Goal: Information Seeking & Learning: Learn about a topic

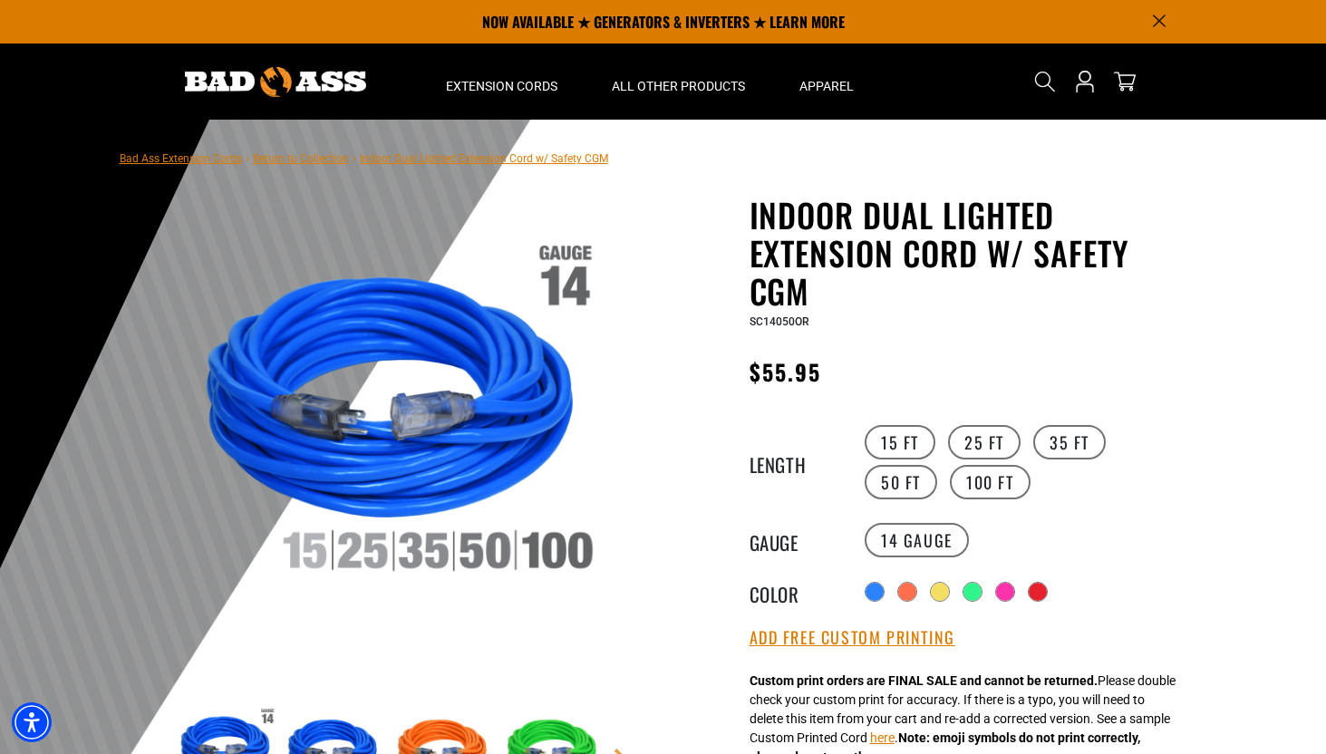
click at [480, 550] on img at bounding box center [391, 417] width 437 height 437
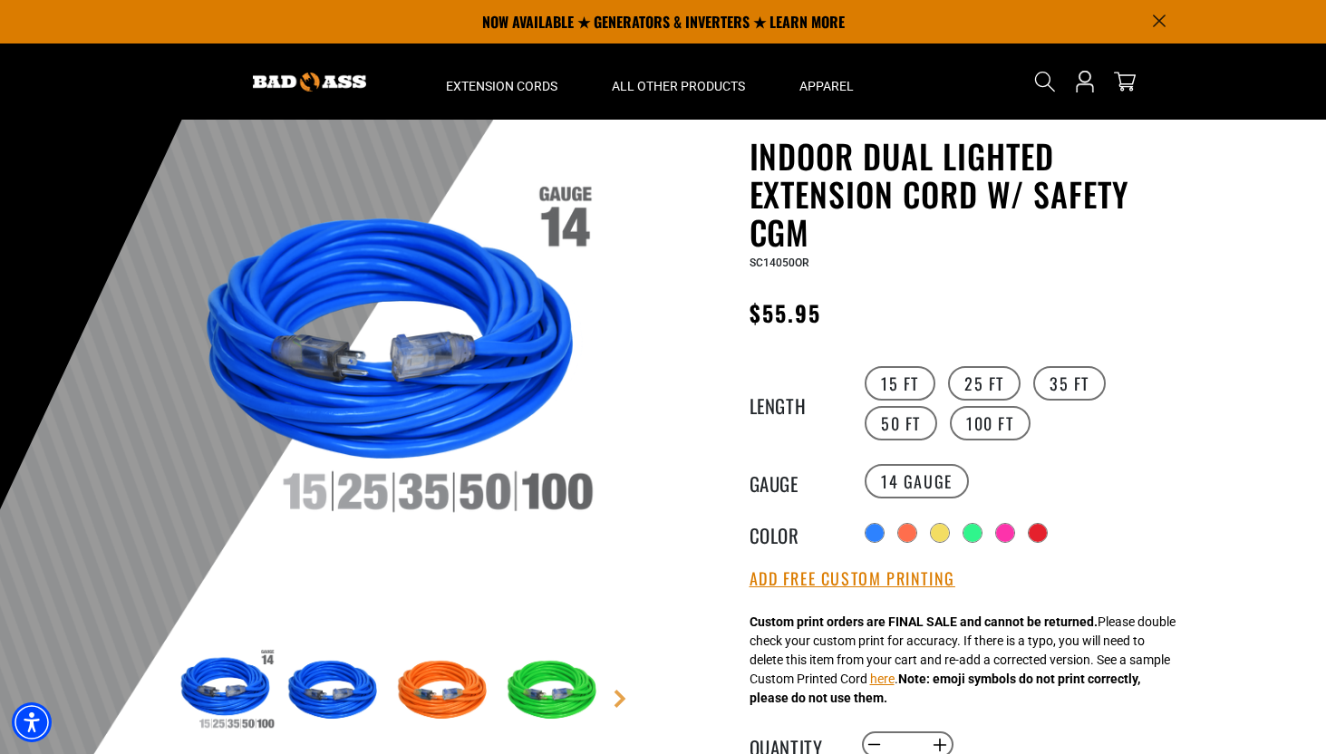
scroll to position [55, 0]
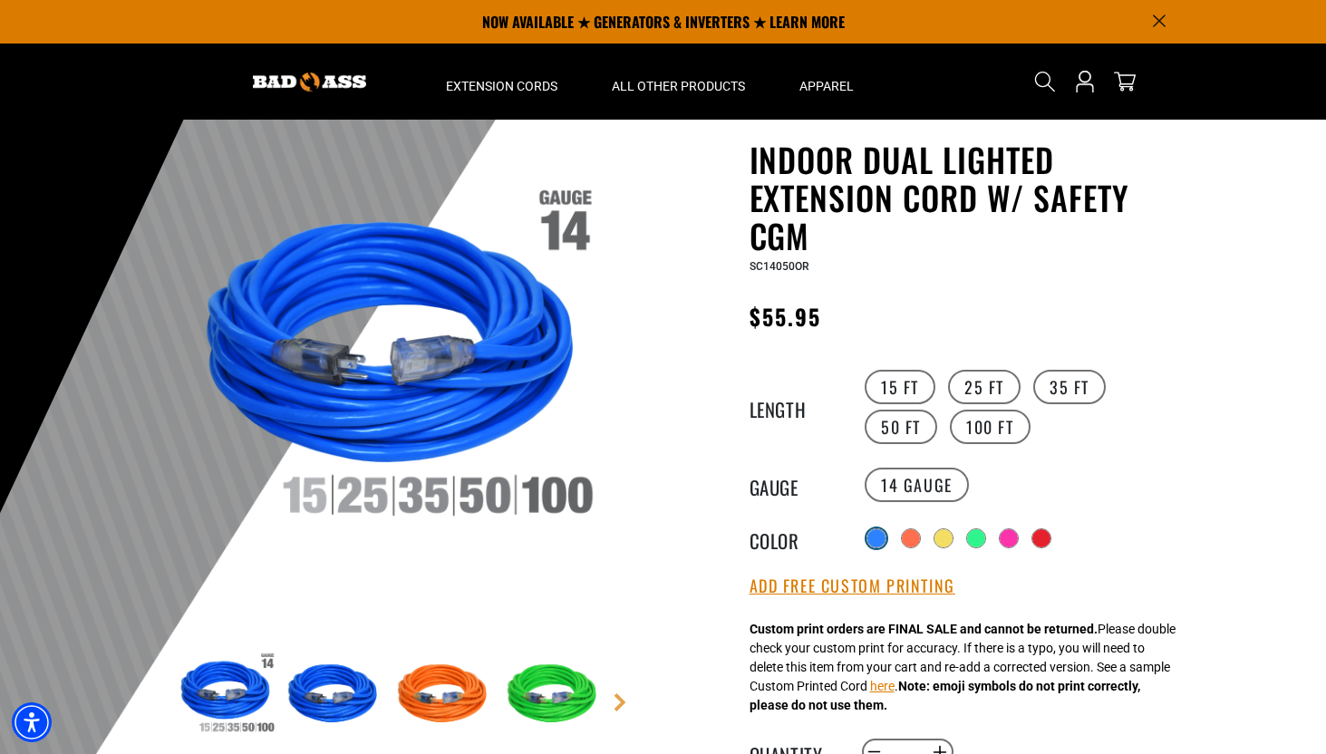
click at [880, 537] on div at bounding box center [876, 538] width 18 height 18
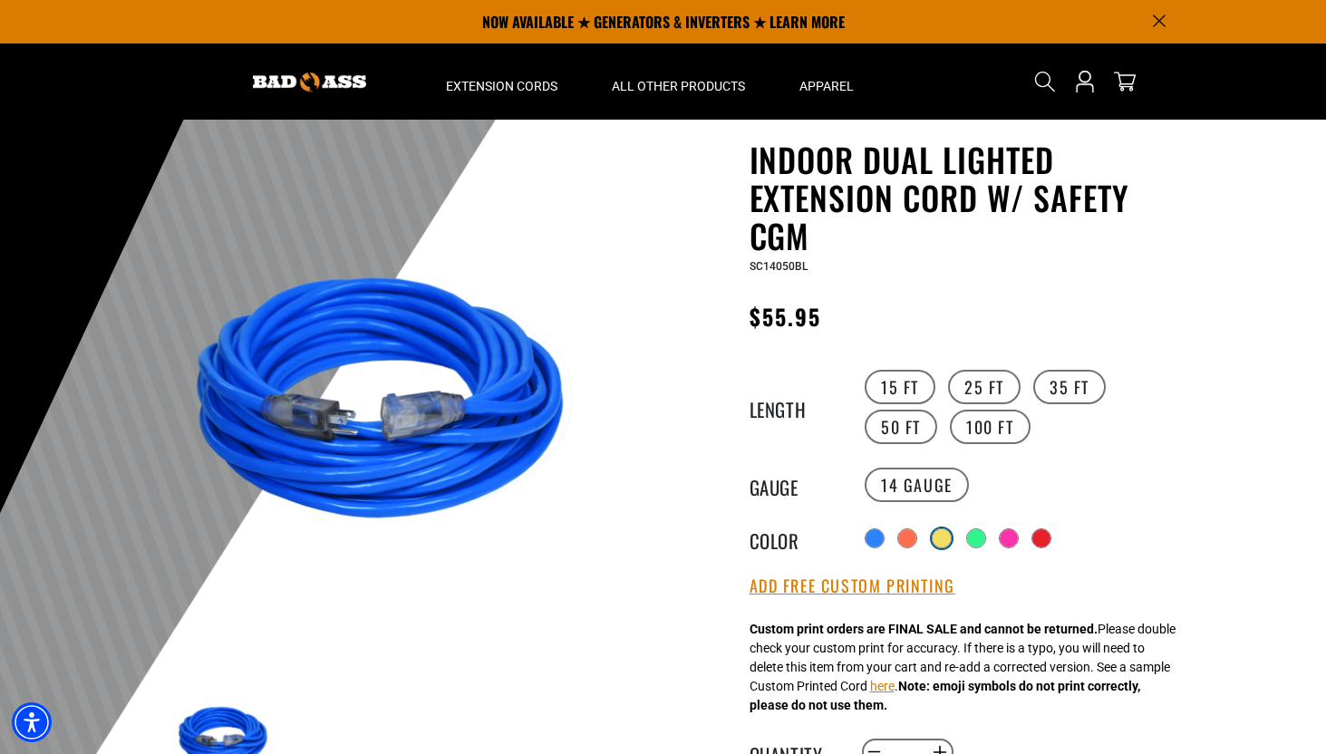
click at [944, 536] on div at bounding box center [942, 538] width 18 height 18
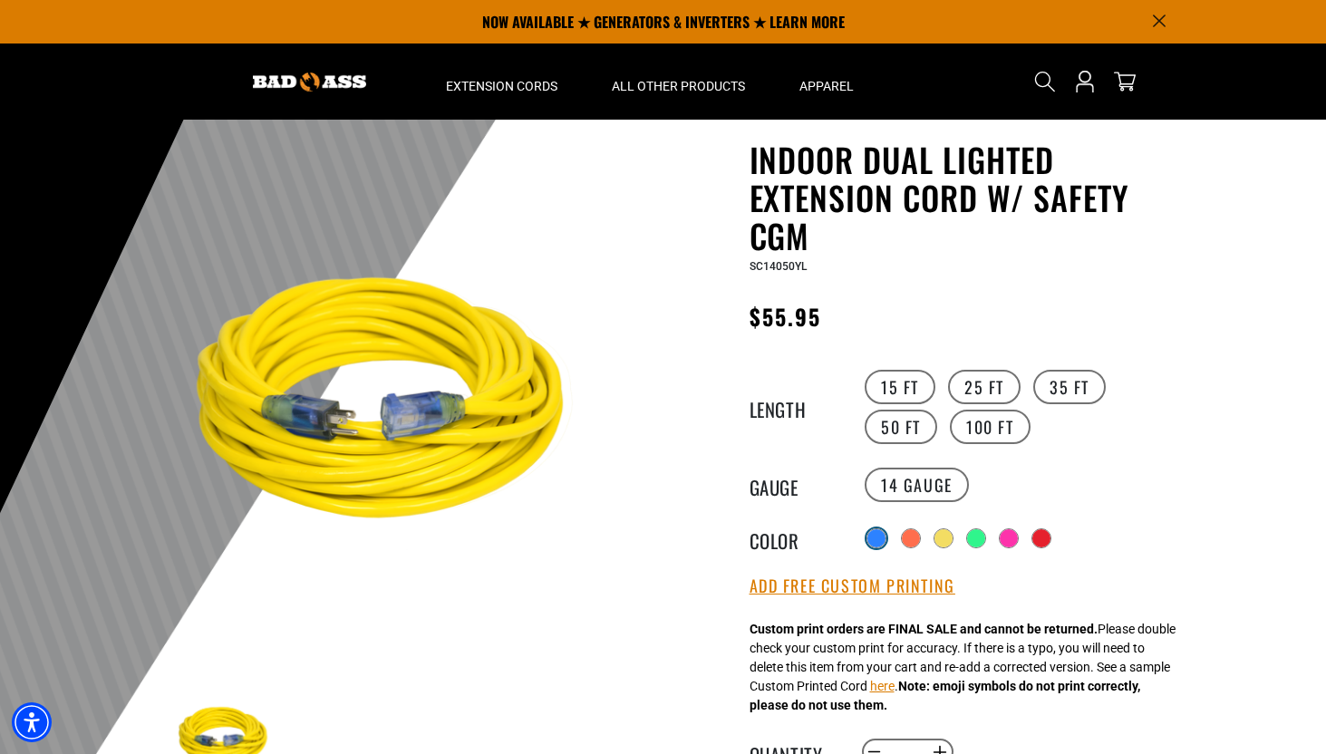
click at [871, 540] on div at bounding box center [876, 538] width 18 height 18
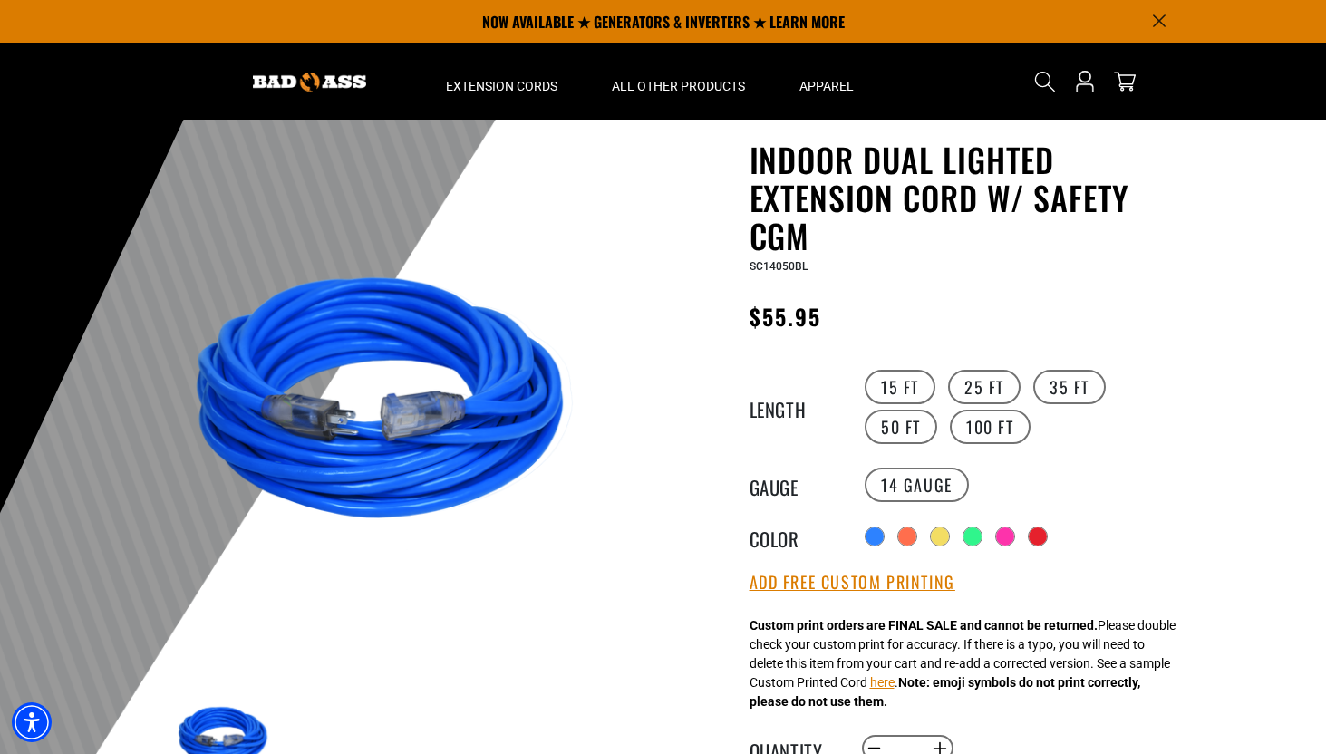
scroll to position [63, 0]
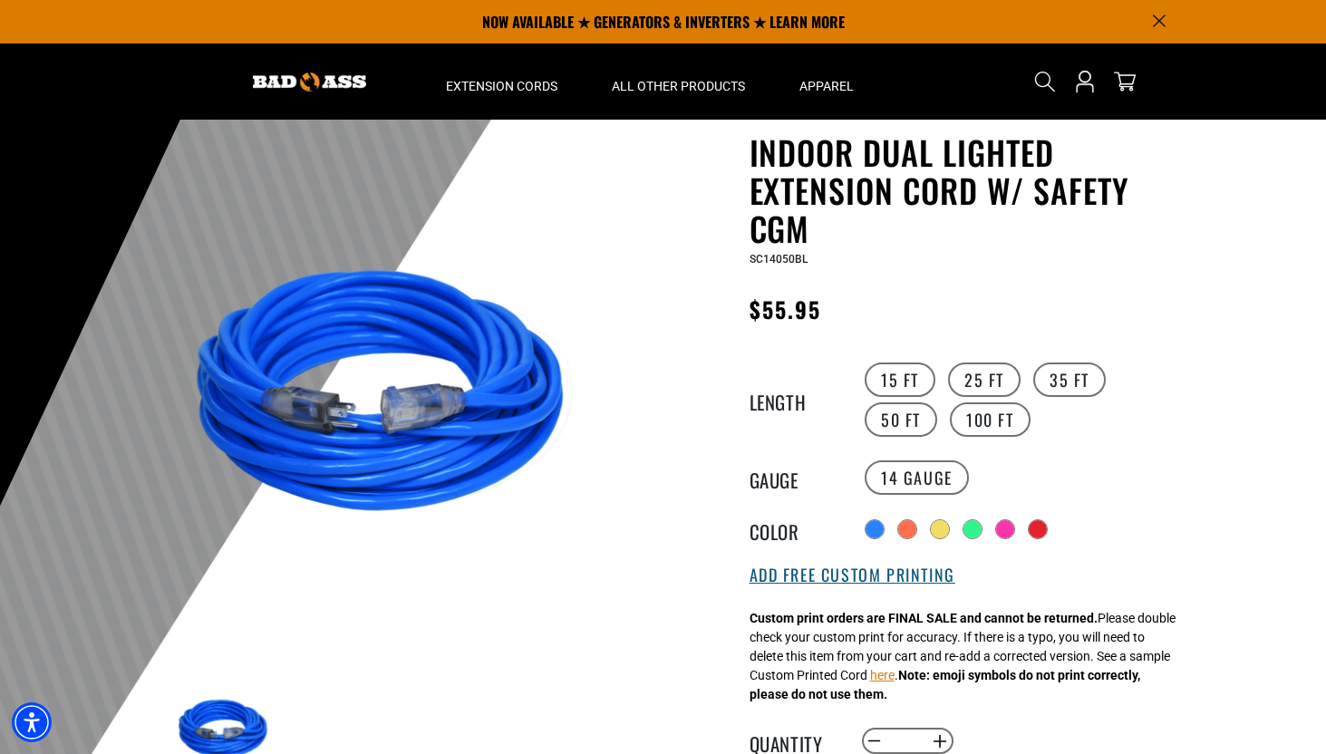
click at [805, 580] on button "Add Free Custom Printing" at bounding box center [852, 576] width 206 height 20
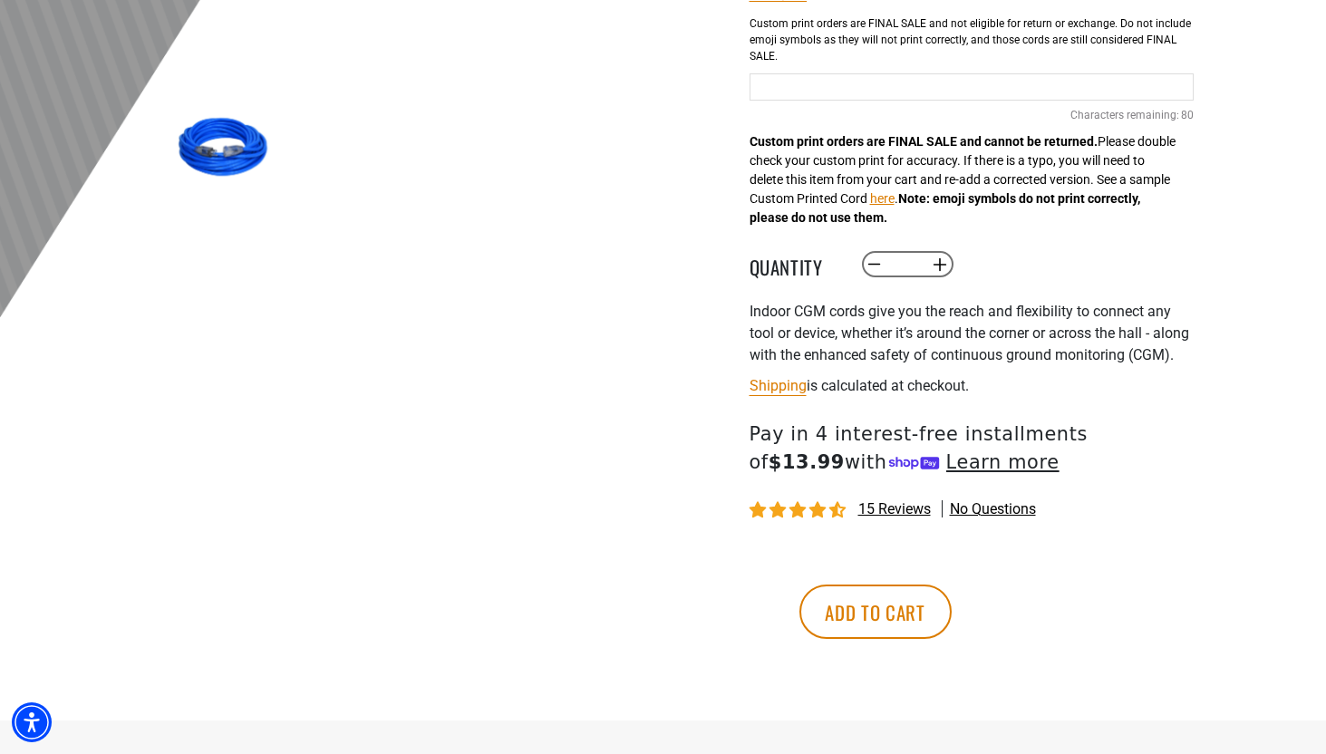
scroll to position [648, 0]
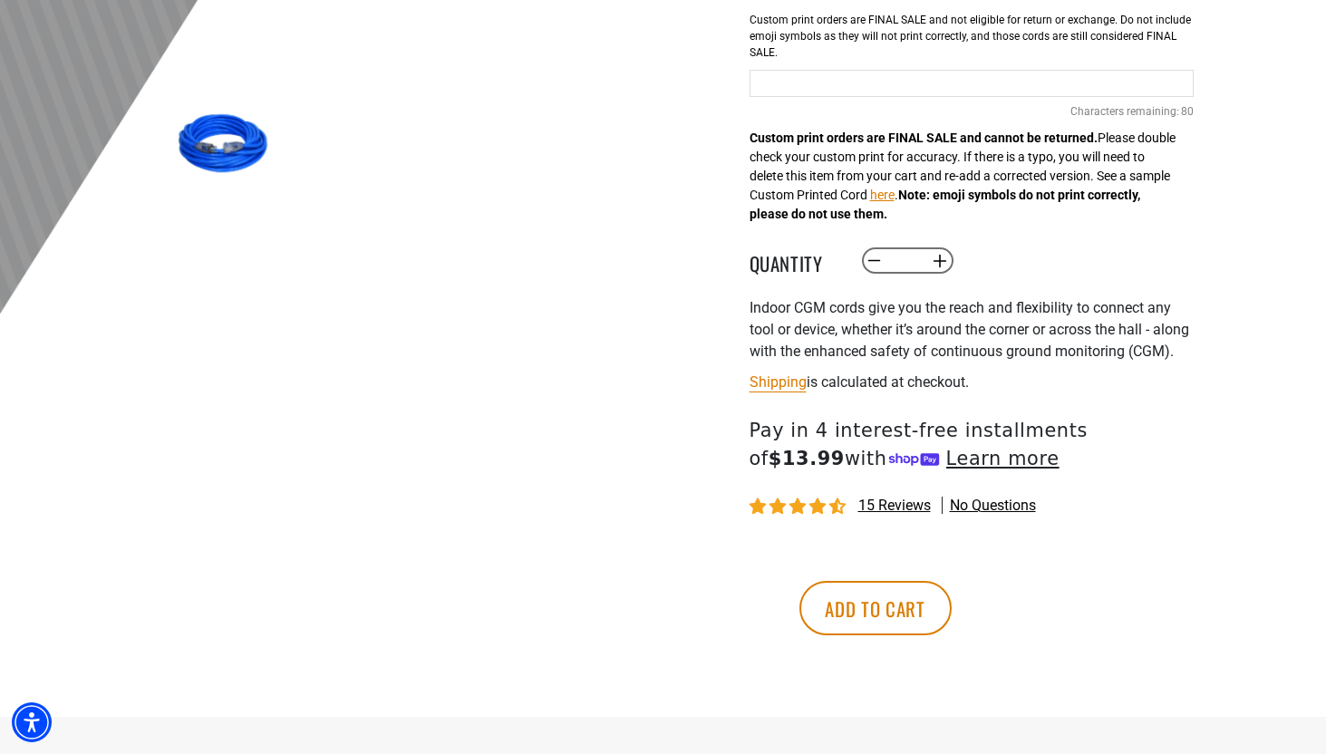
click at [880, 514] on span "15 reviews" at bounding box center [894, 505] width 73 height 17
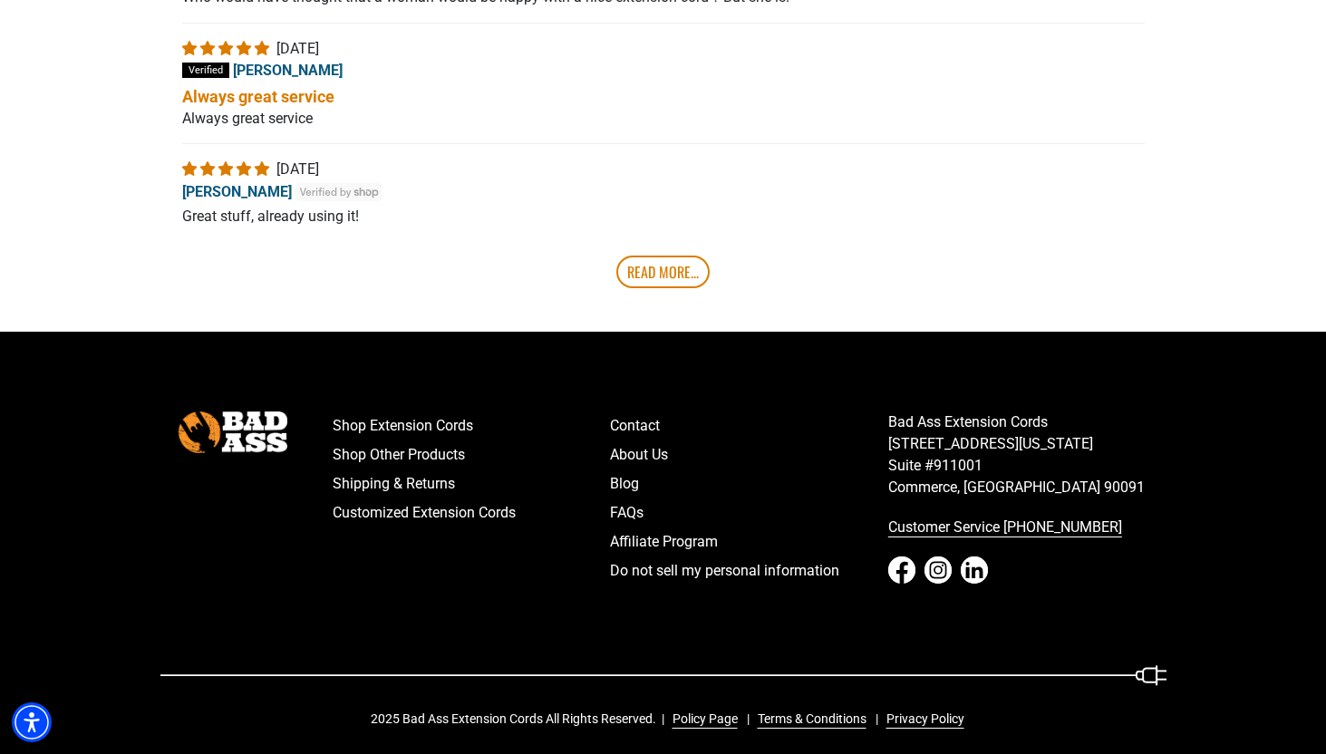
scroll to position [3766, 0]
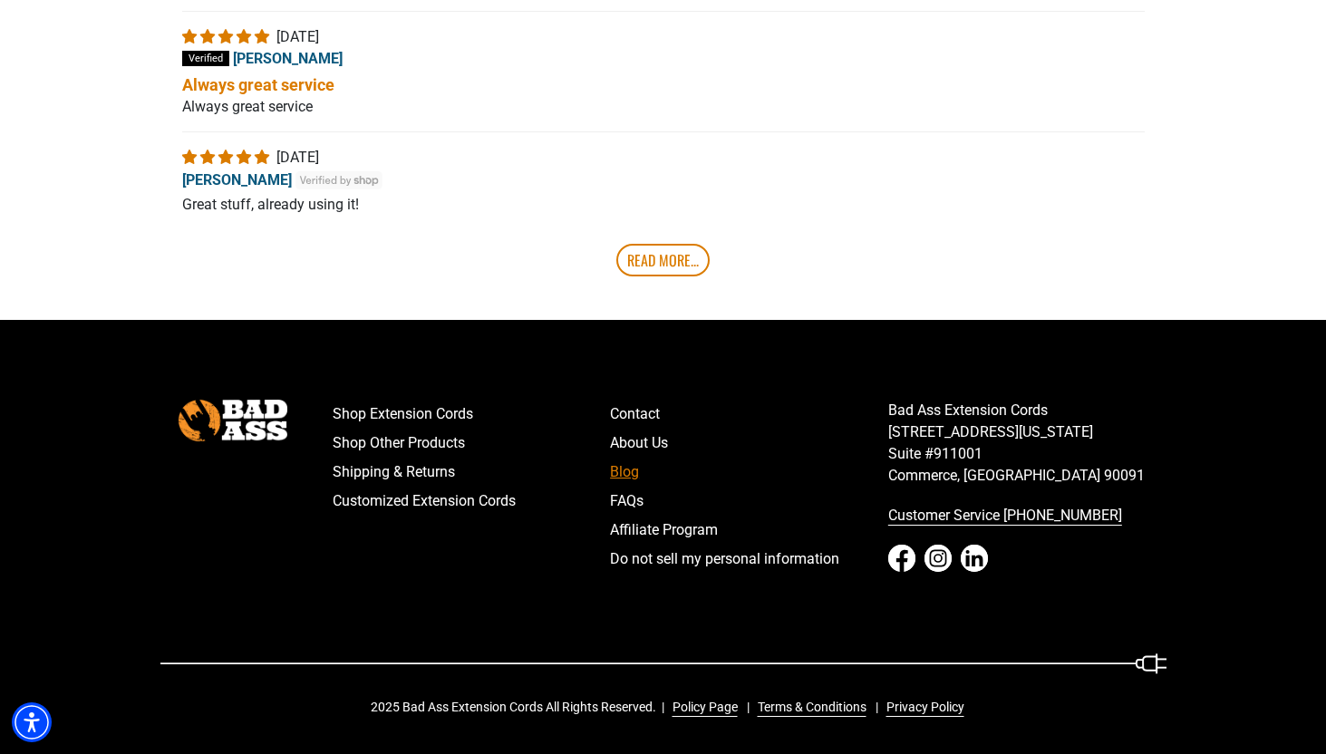
click at [631, 487] on link "Blog" at bounding box center [749, 472] width 278 height 29
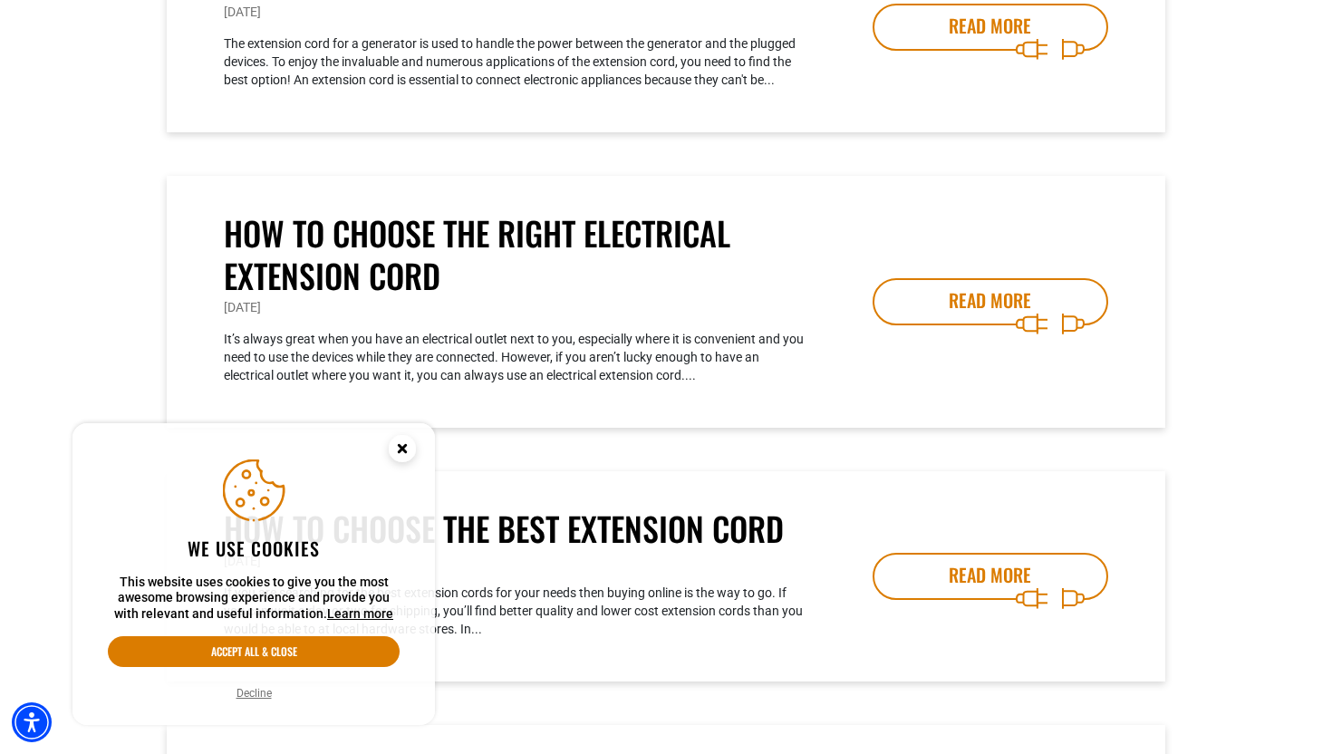
scroll to position [626, 0]
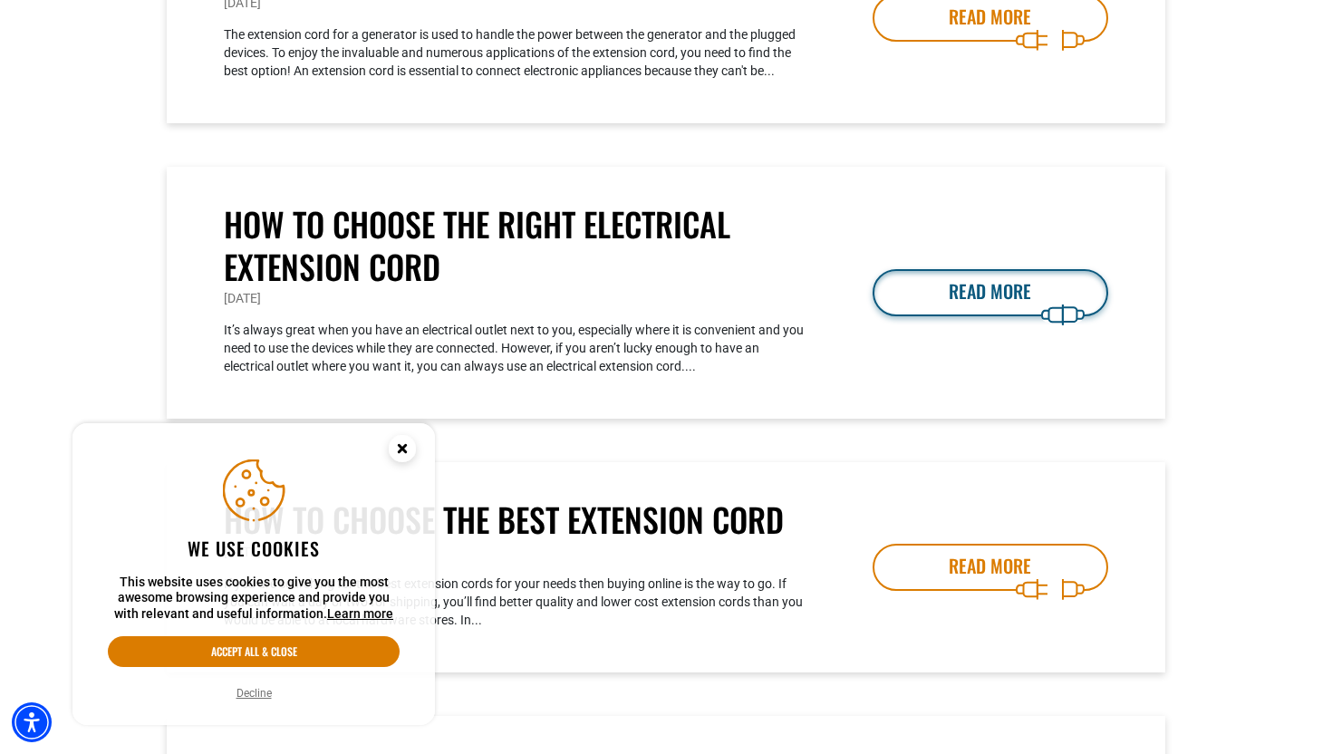
click at [986, 289] on link "READ MORE" at bounding box center [991, 292] width 236 height 47
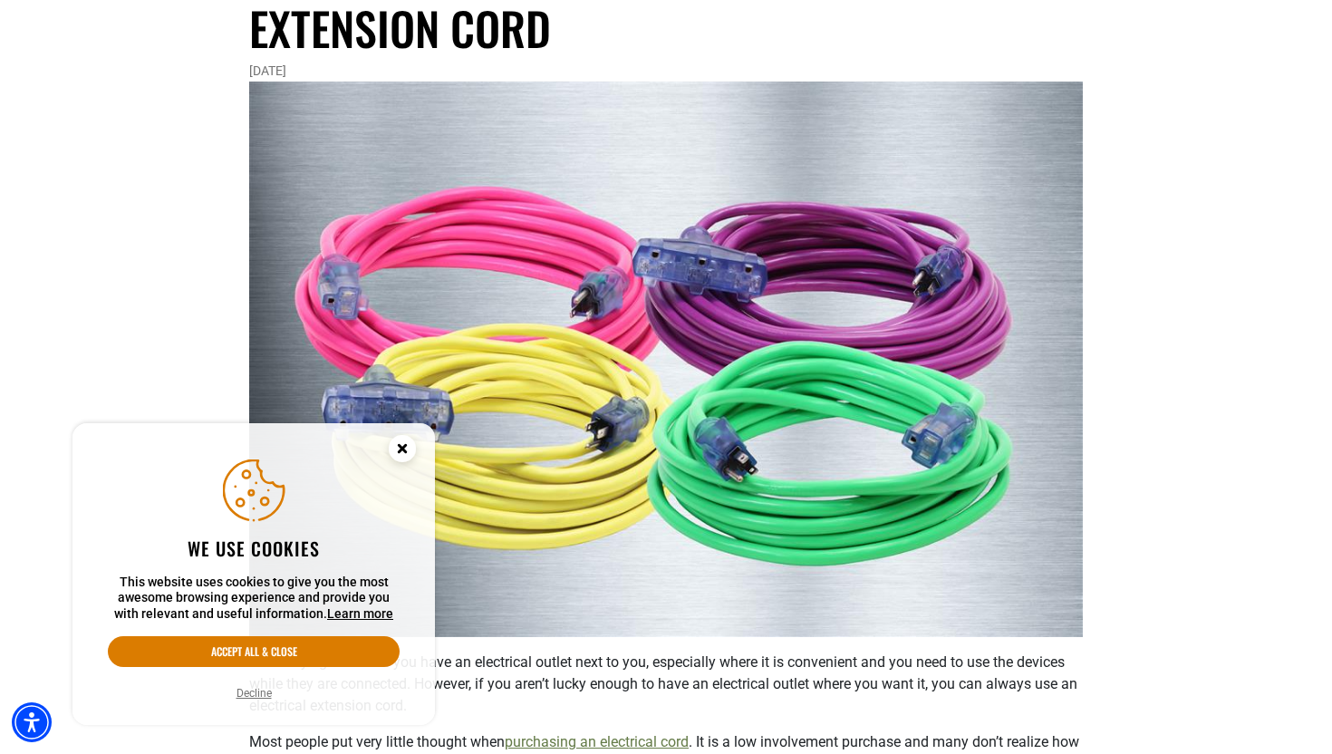
scroll to position [309, 0]
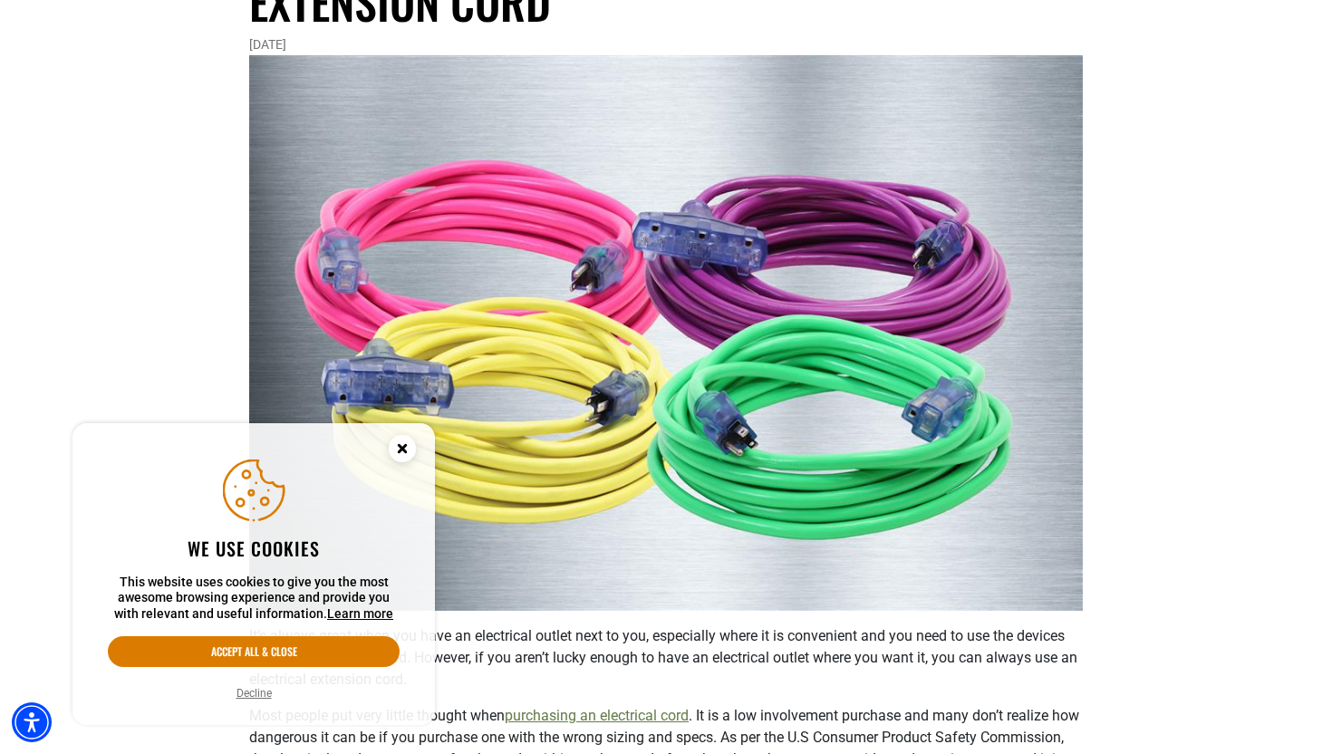
click at [405, 447] on circle "Close this option" at bounding box center [402, 448] width 27 height 27
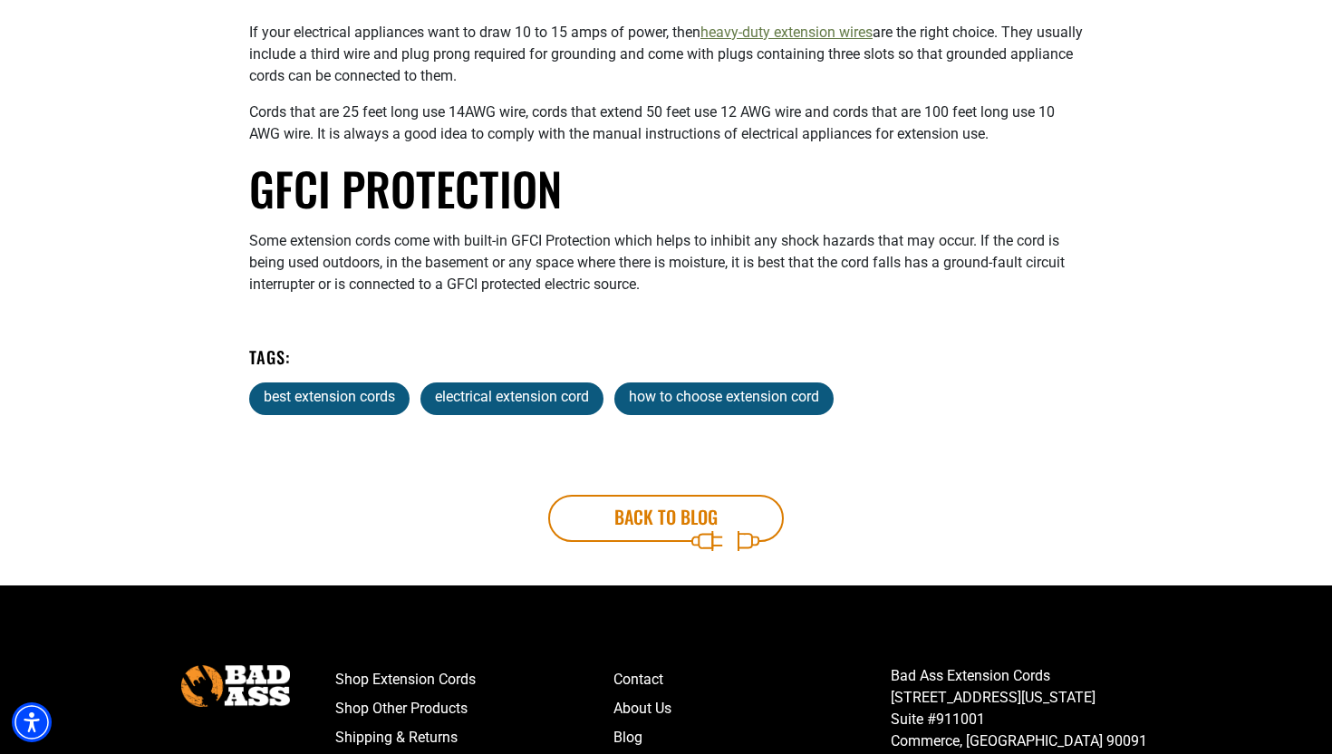
scroll to position [2579, 0]
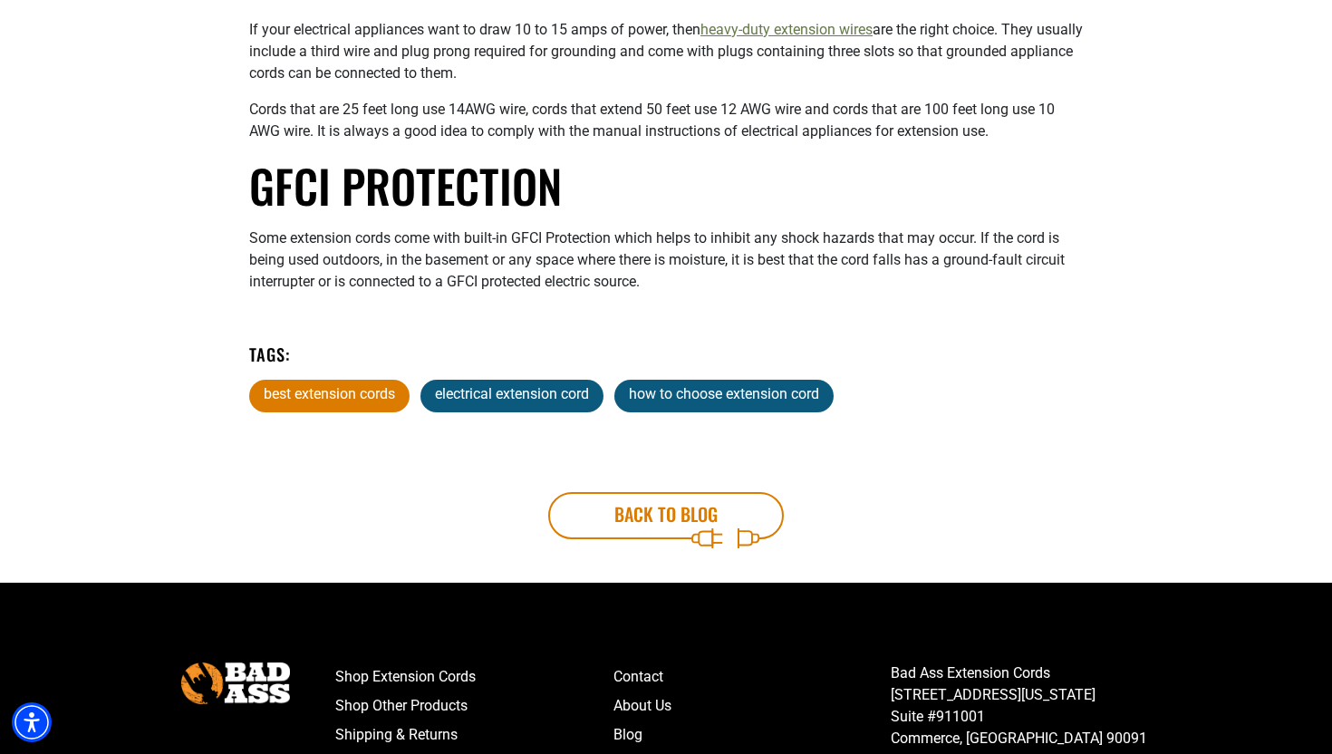
click at [363, 384] on link "best extension cords" at bounding box center [329, 396] width 160 height 33
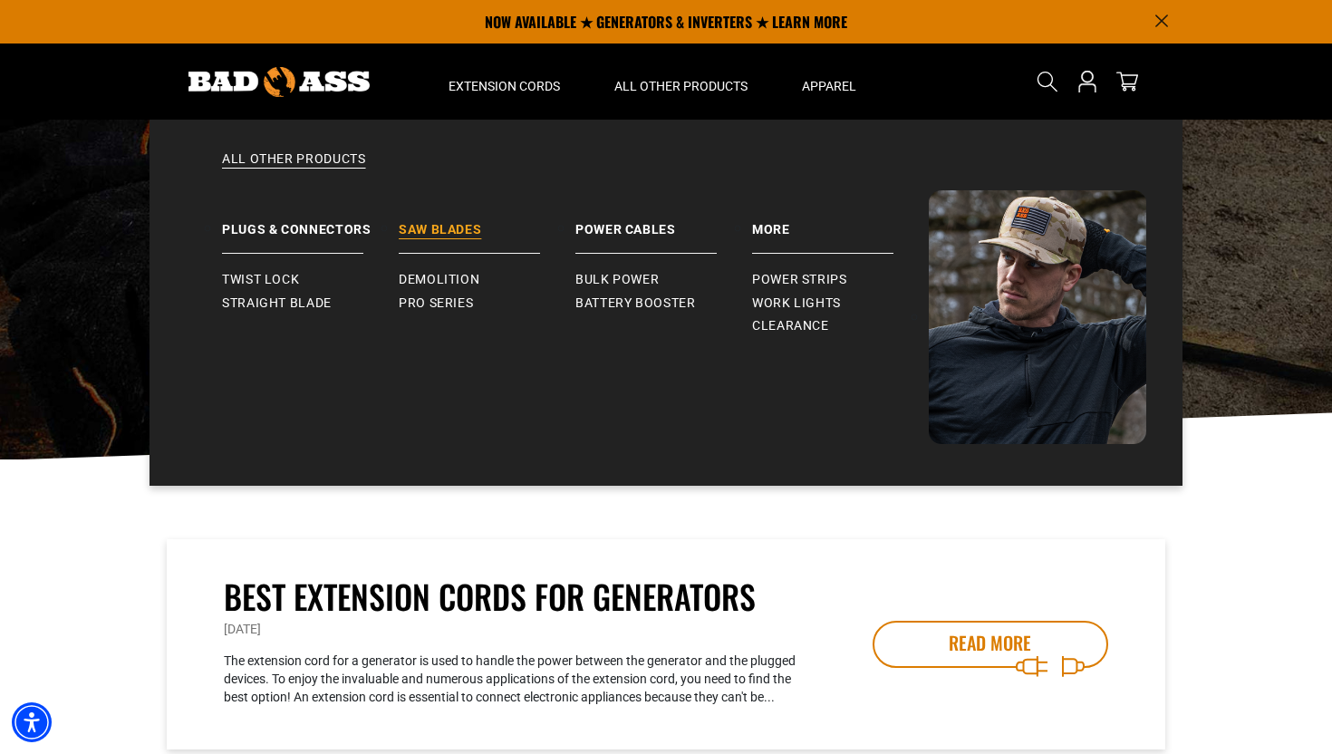
click at [443, 227] on link "Saw Blades" at bounding box center [487, 221] width 177 height 63
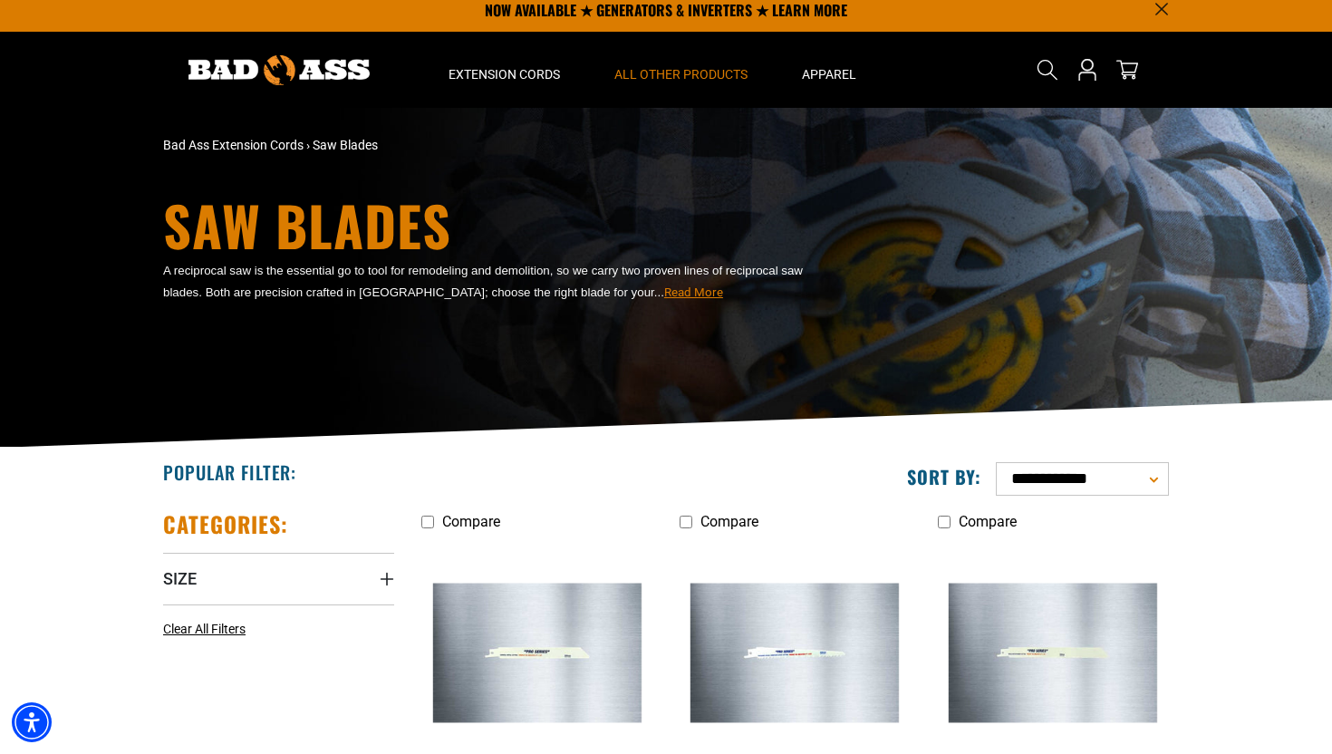
scroll to position [17, 0]
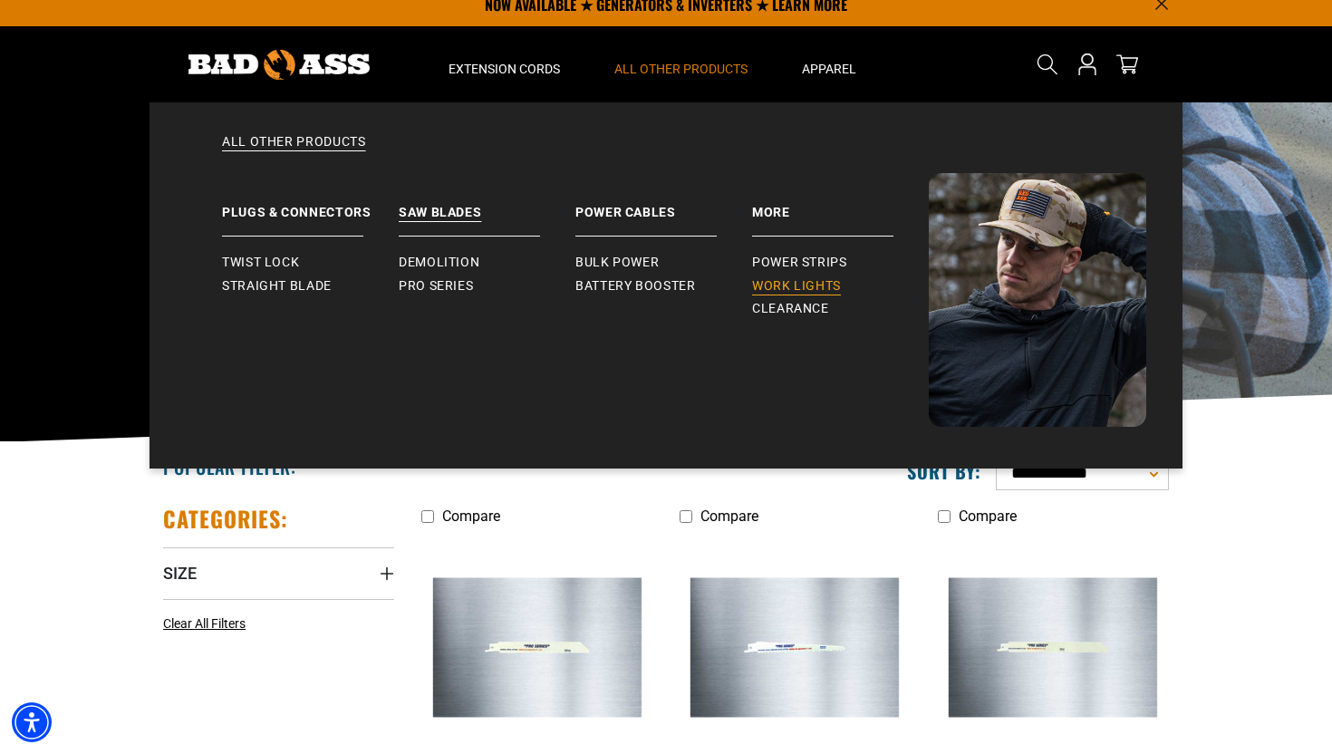
click at [780, 284] on span "Work Lights" at bounding box center [796, 286] width 89 height 16
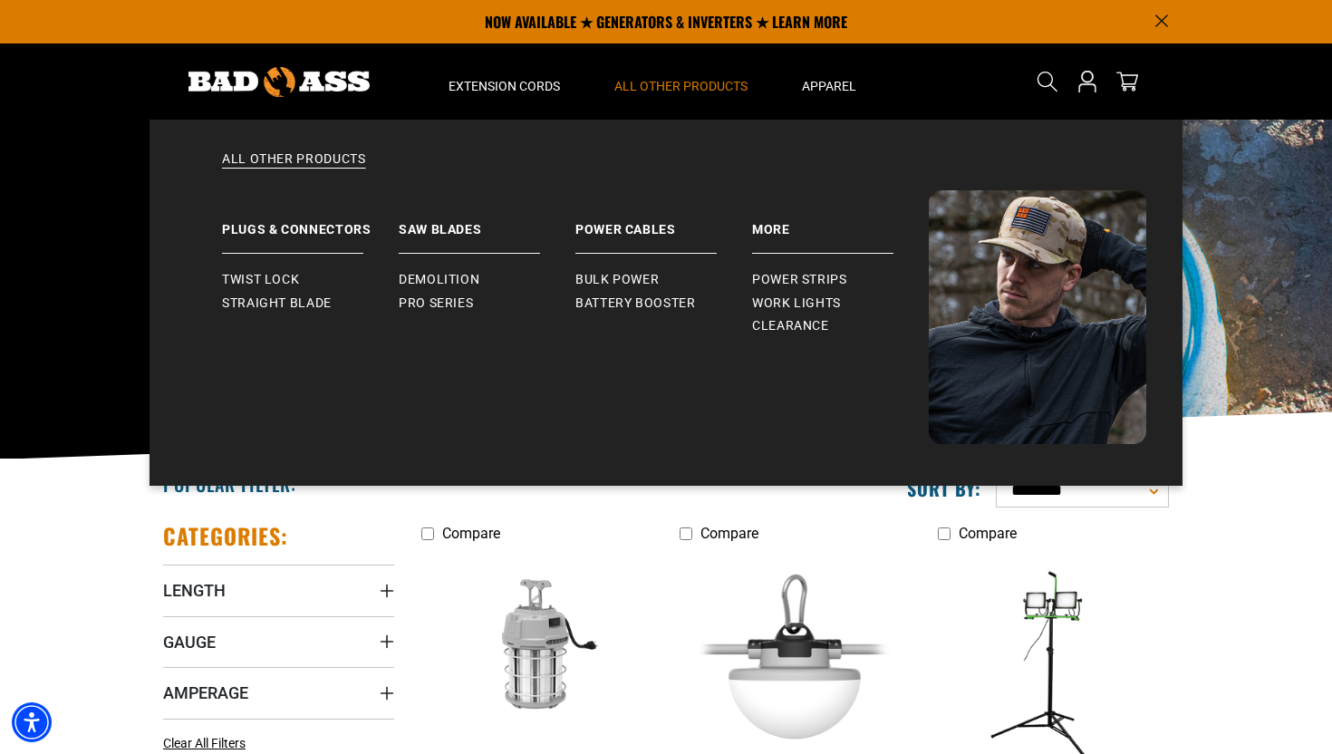
click at [666, 91] on span "All Other Products" at bounding box center [680, 86] width 133 height 16
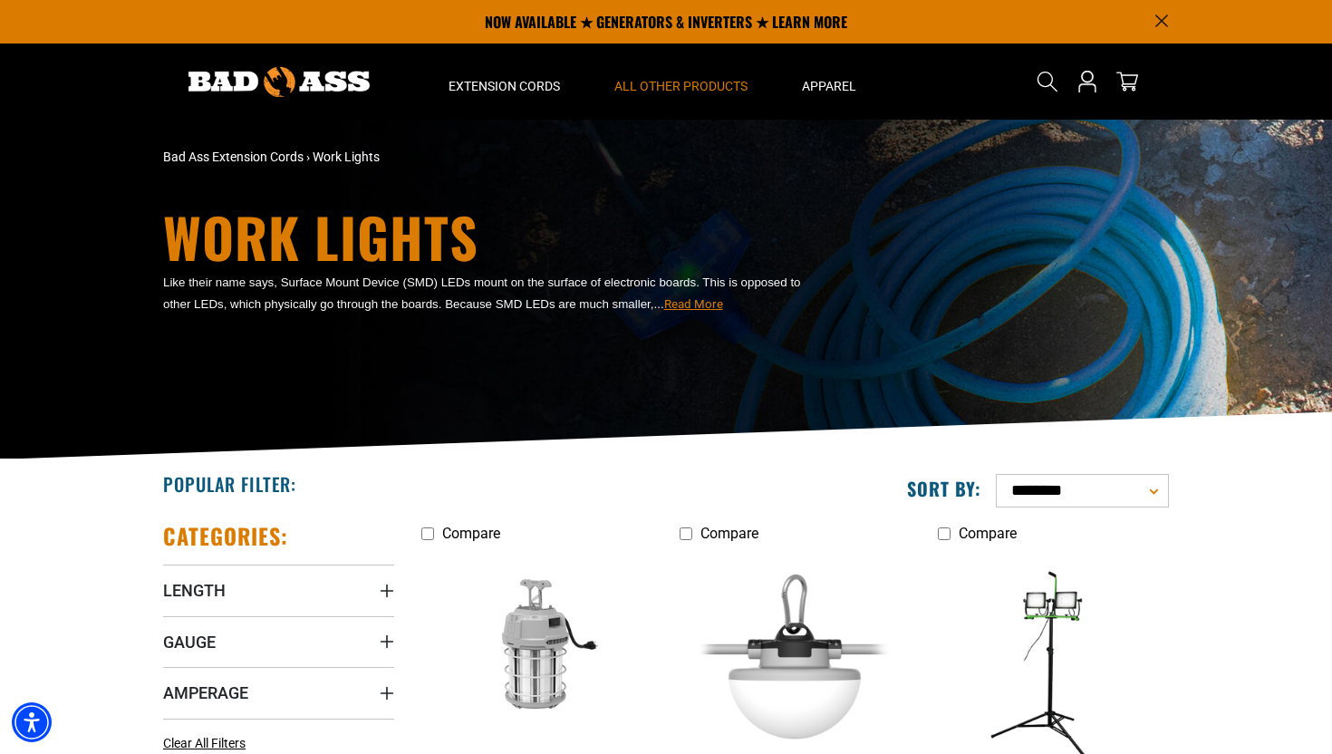
click at [666, 91] on span "All Other Products" at bounding box center [680, 86] width 133 height 16
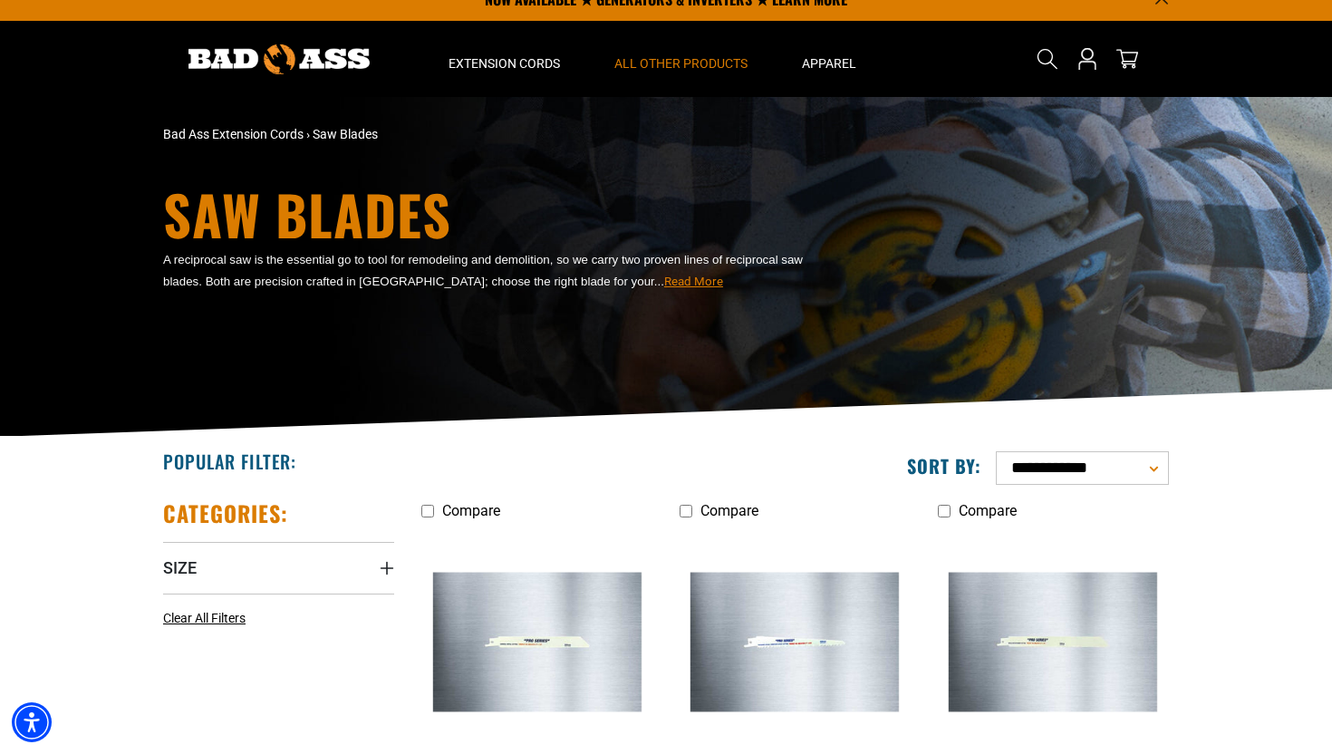
scroll to position [17, 0]
